Goal: Transaction & Acquisition: Purchase product/service

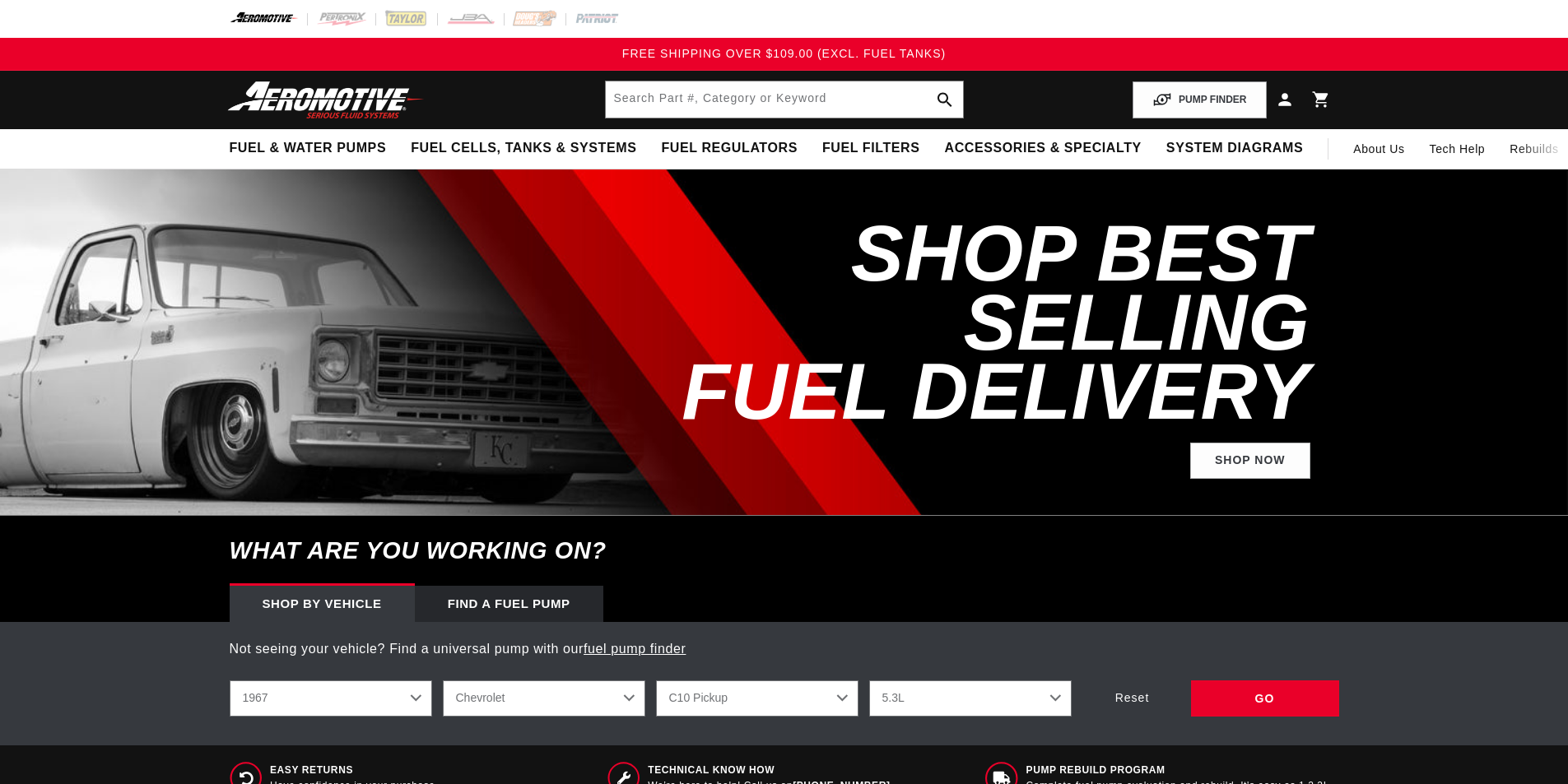
select select "1967"
select select "Chevrolet"
select select "5.3L"
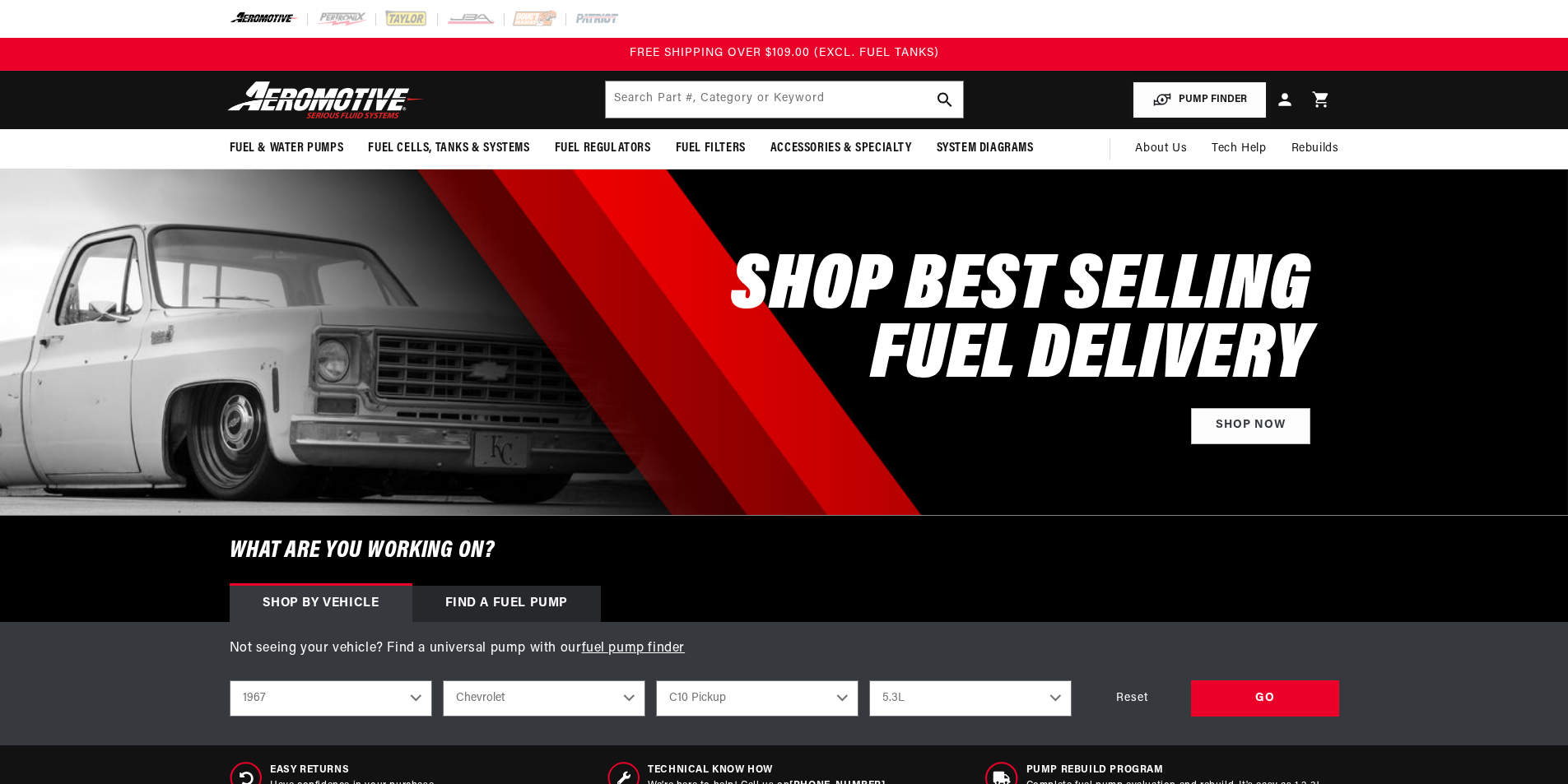
click at [1203, 109] on button "PUMP FINDER" at bounding box center [1199, 99] width 134 height 37
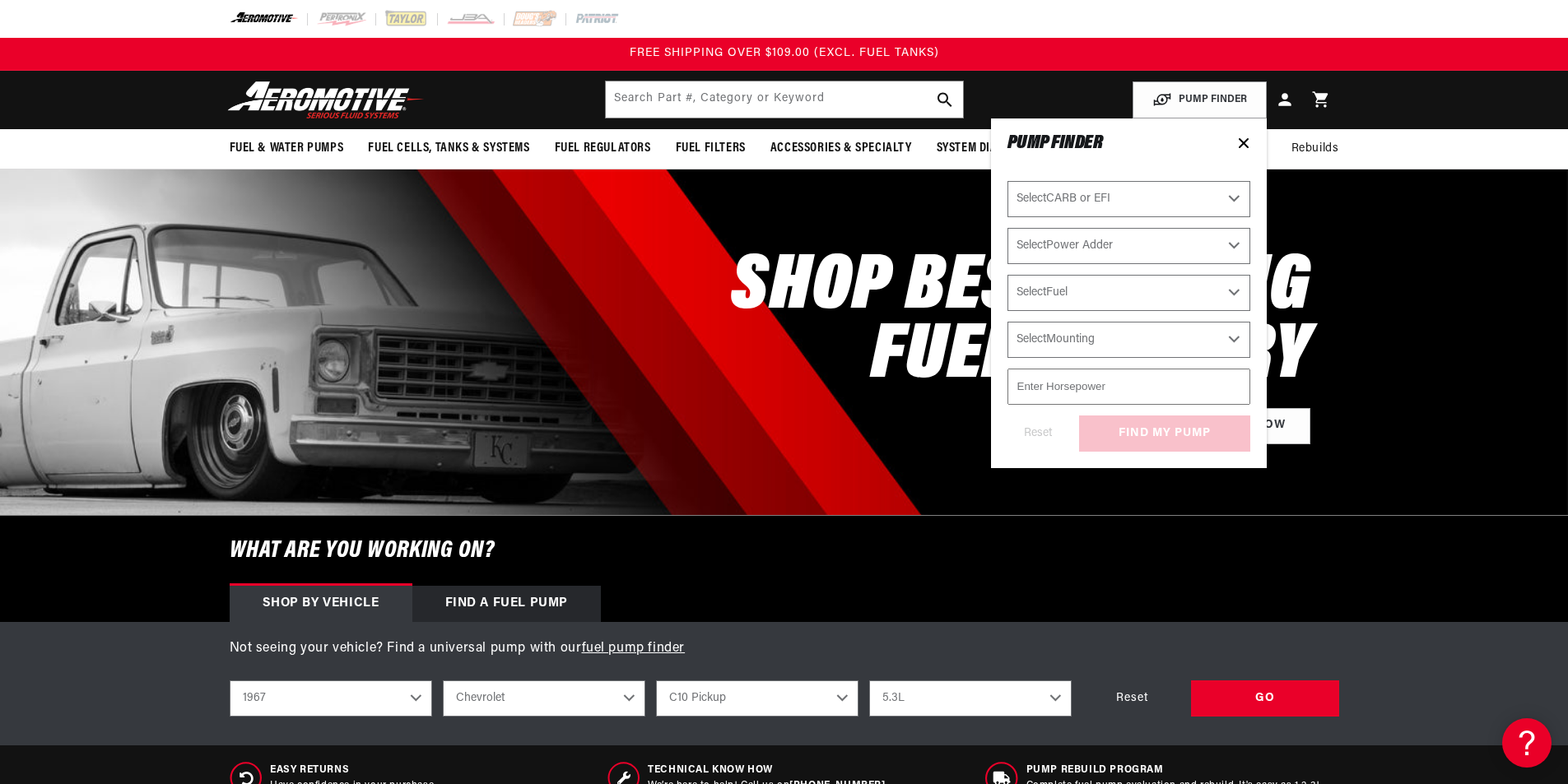
click at [1241, 147] on icon at bounding box center [1244, 143] width 9 height 9
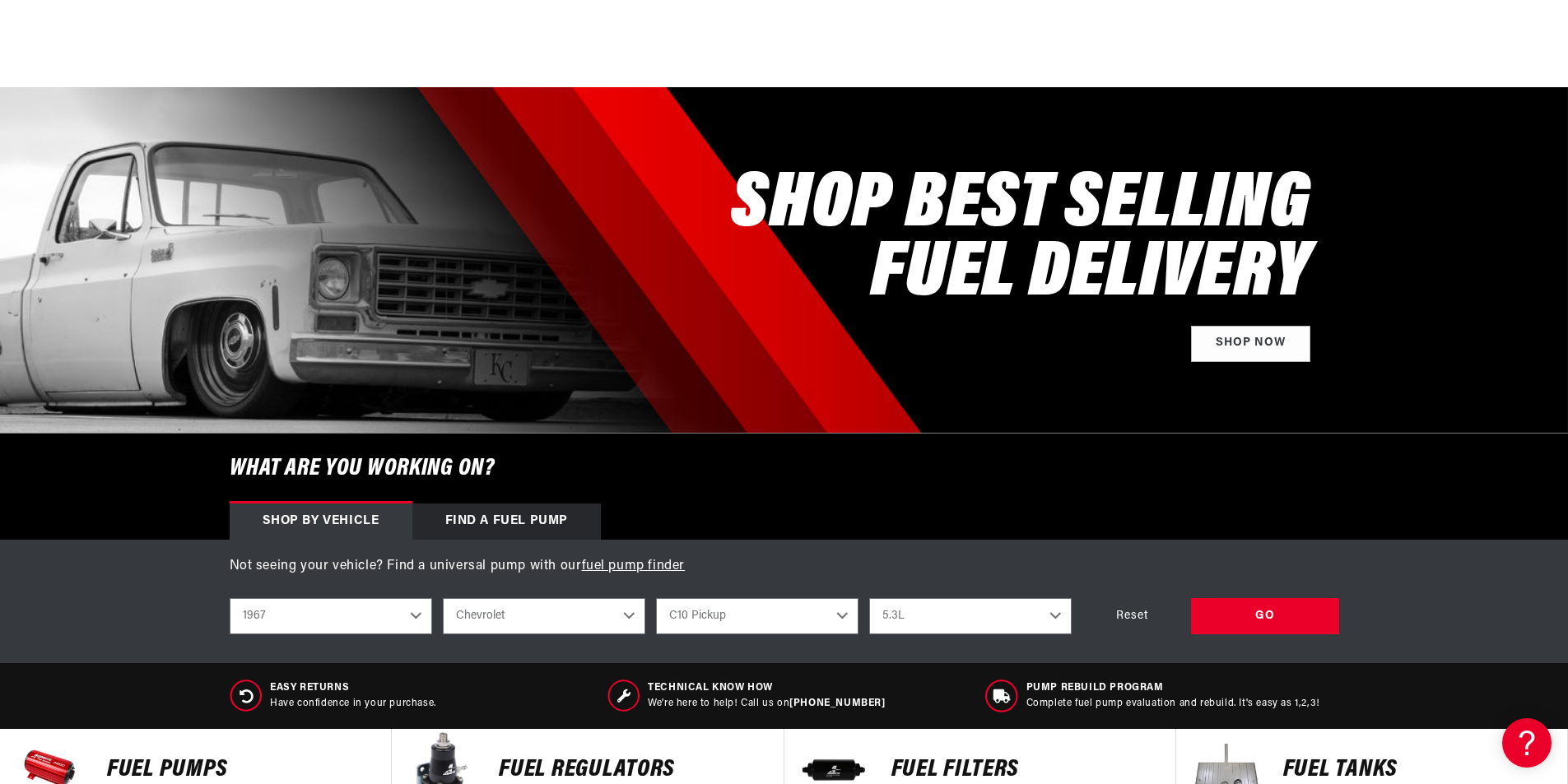
scroll to position [329, 0]
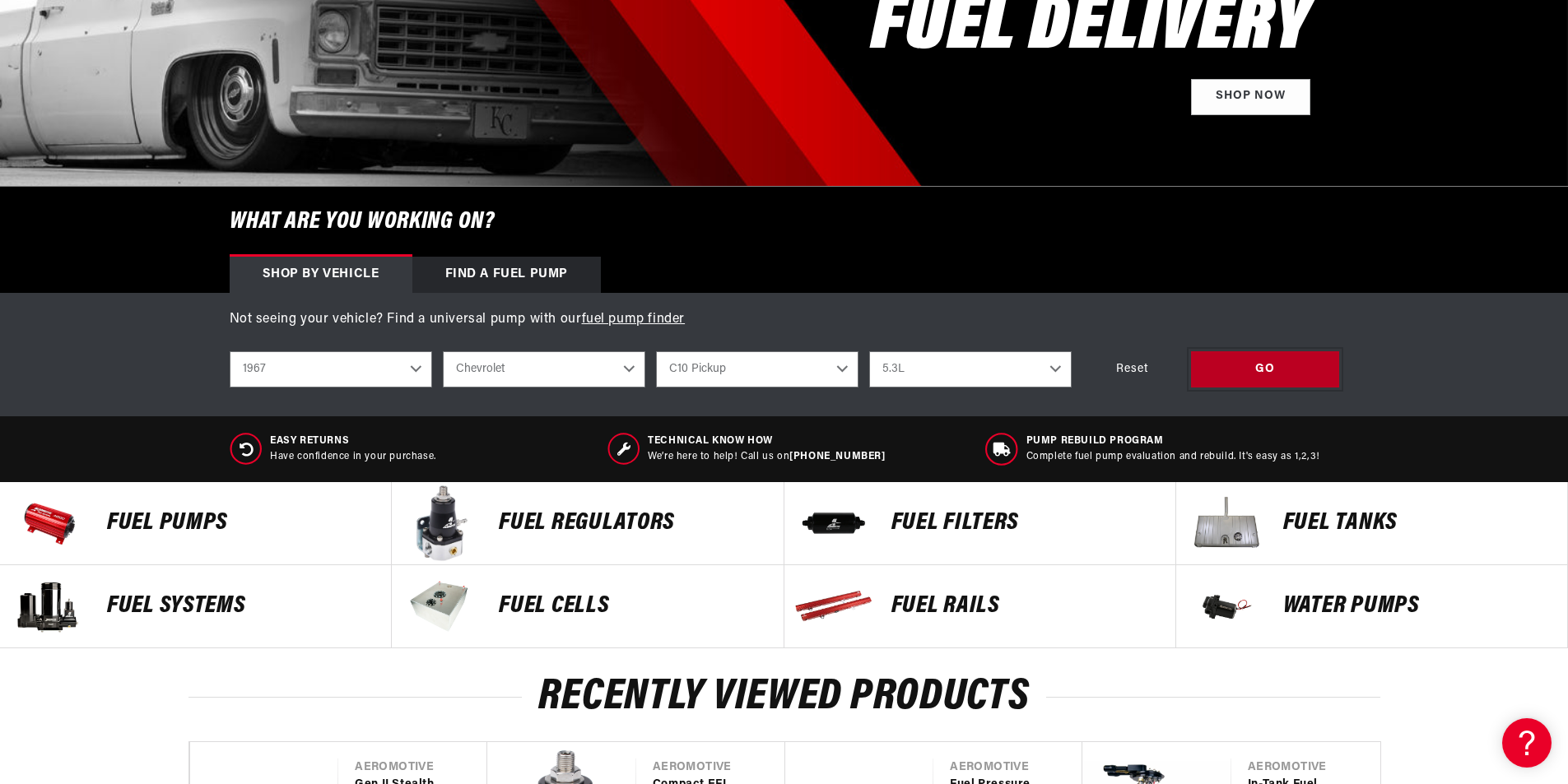
click at [1232, 376] on div "GO" at bounding box center [1266, 370] width 149 height 37
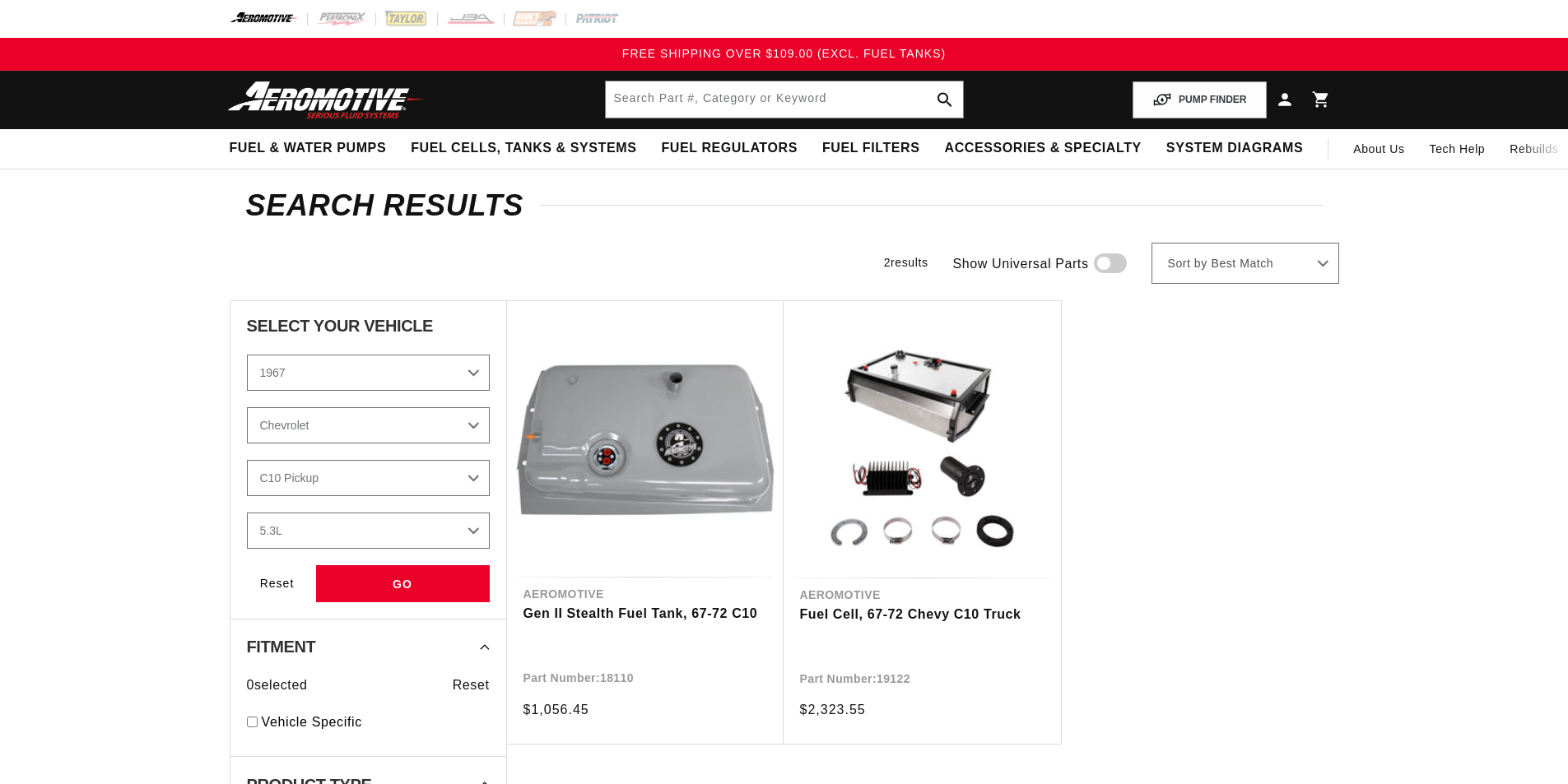
select select "1967"
select select "Chevrolet"
select select "5.3L"
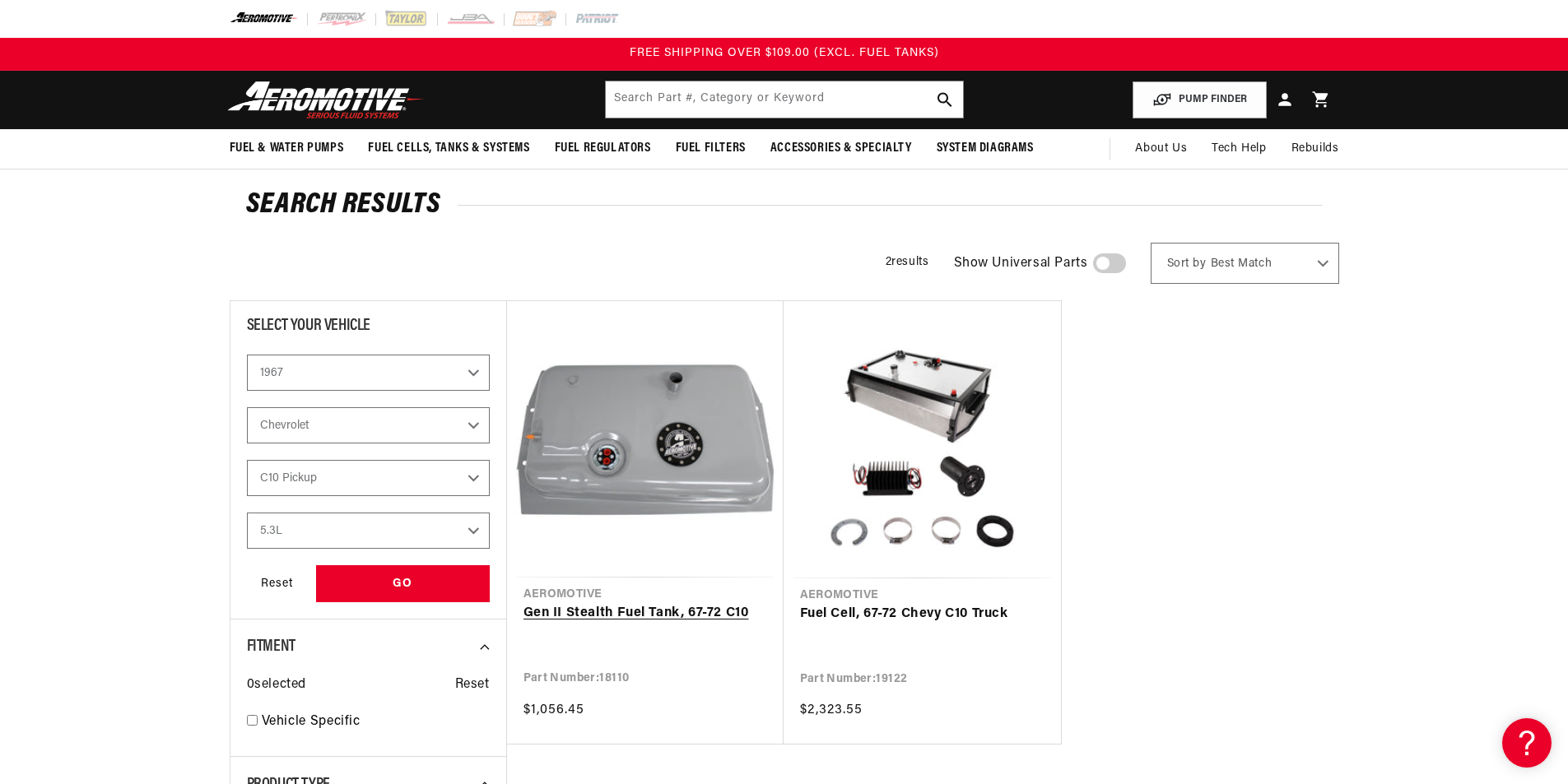
drag, startPoint x: 709, startPoint y: 624, endPoint x: 695, endPoint y: 627, distance: 14.3
click at [709, 624] on link "Gen II Stealth Fuel Tank, 67-72 C10" at bounding box center [645, 613] width 244 height 22
